Goal: Find specific page/section: Find specific page/section

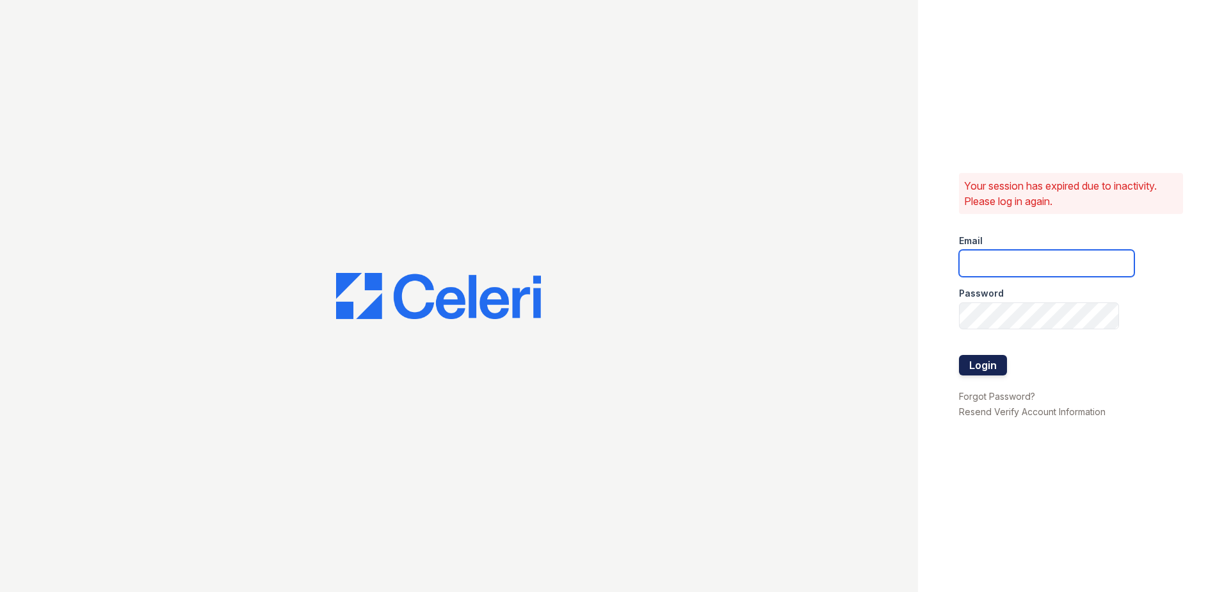
type input "mquinones@trinity-pm.com"
click at [974, 366] on button "Login" at bounding box center [983, 365] width 48 height 20
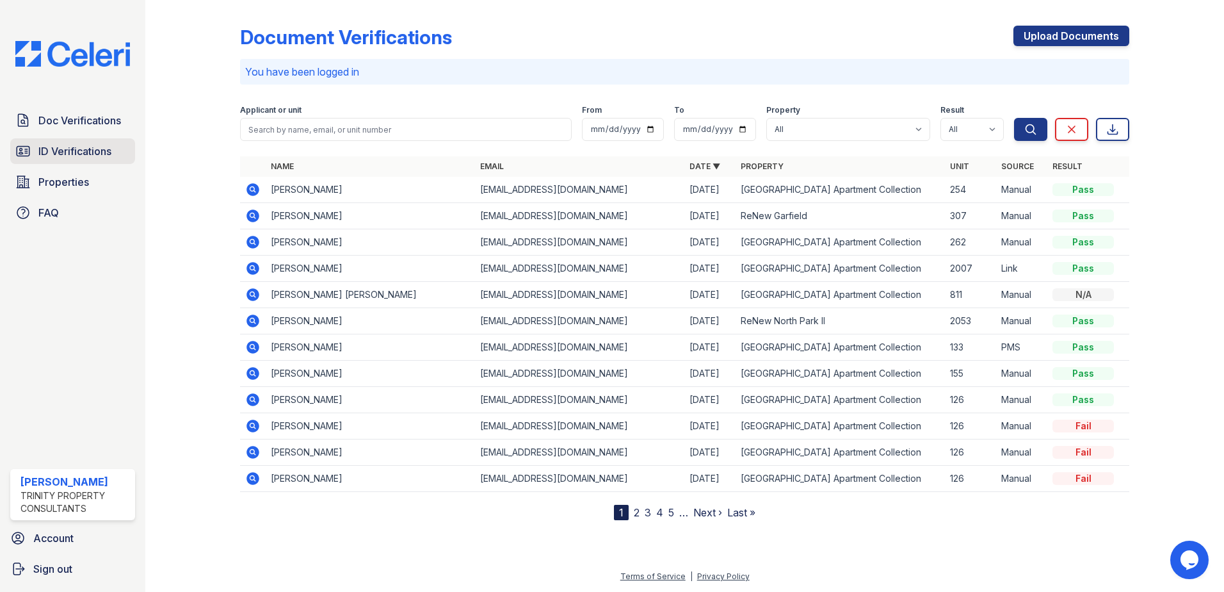
click at [95, 151] on span "ID Verifications" at bounding box center [74, 150] width 73 height 15
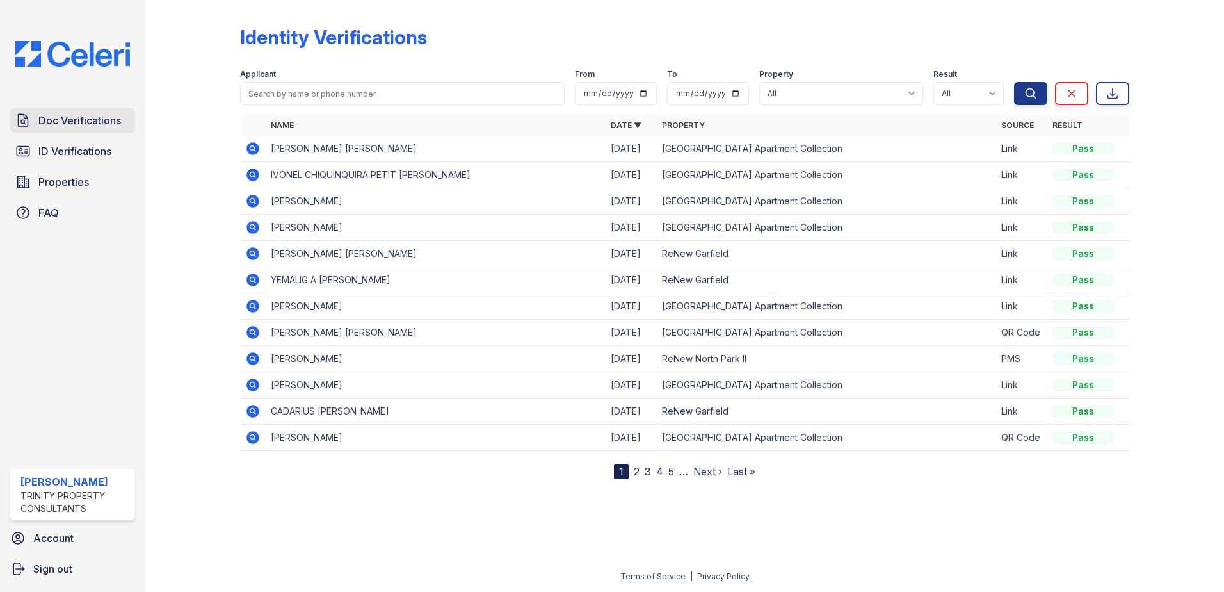
click at [101, 122] on span "Doc Verifications" at bounding box center [79, 120] width 83 height 15
